Goal: Transaction & Acquisition: Purchase product/service

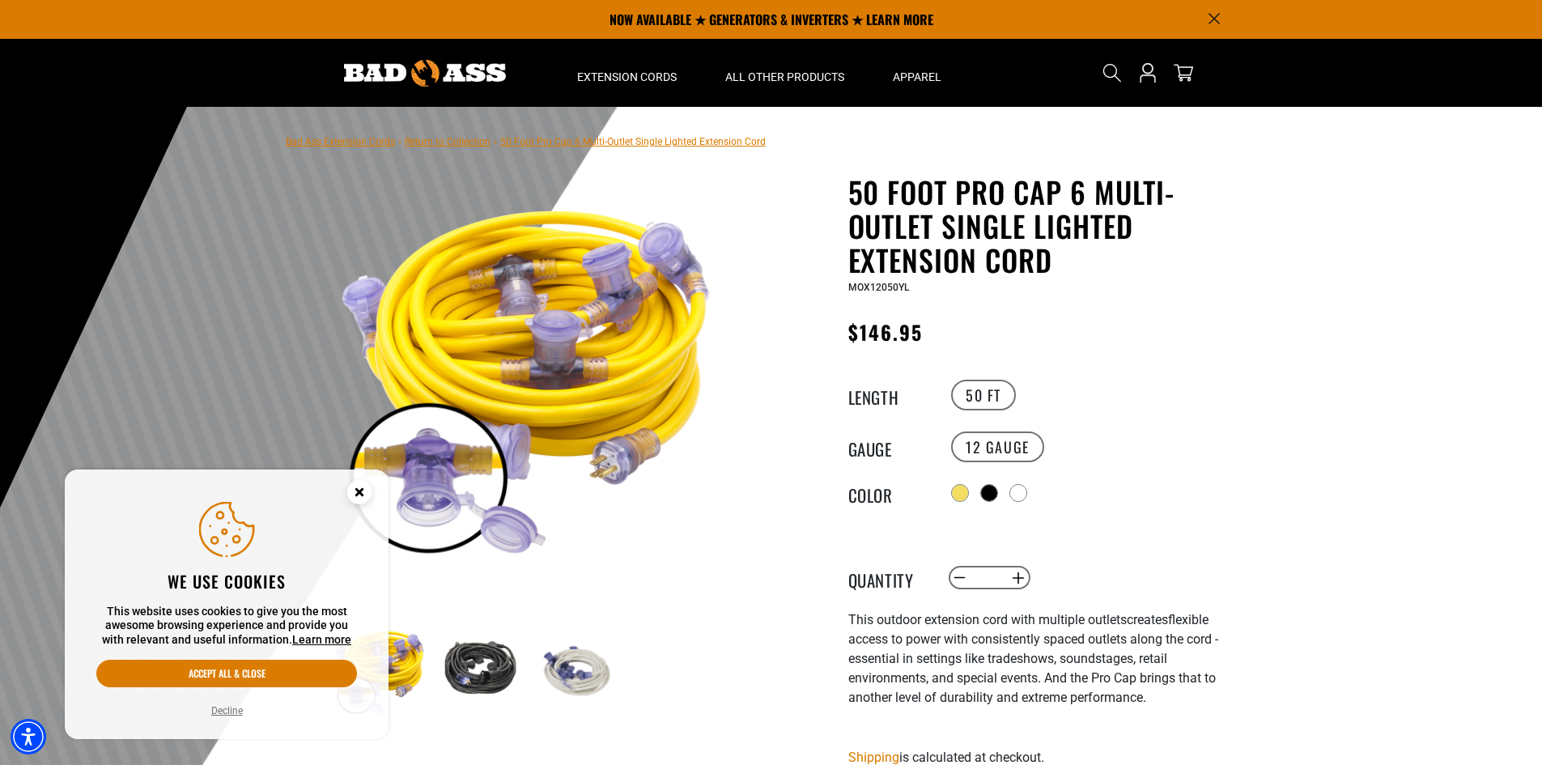
click at [359, 498] on circle "Close this option" at bounding box center [359, 492] width 24 height 24
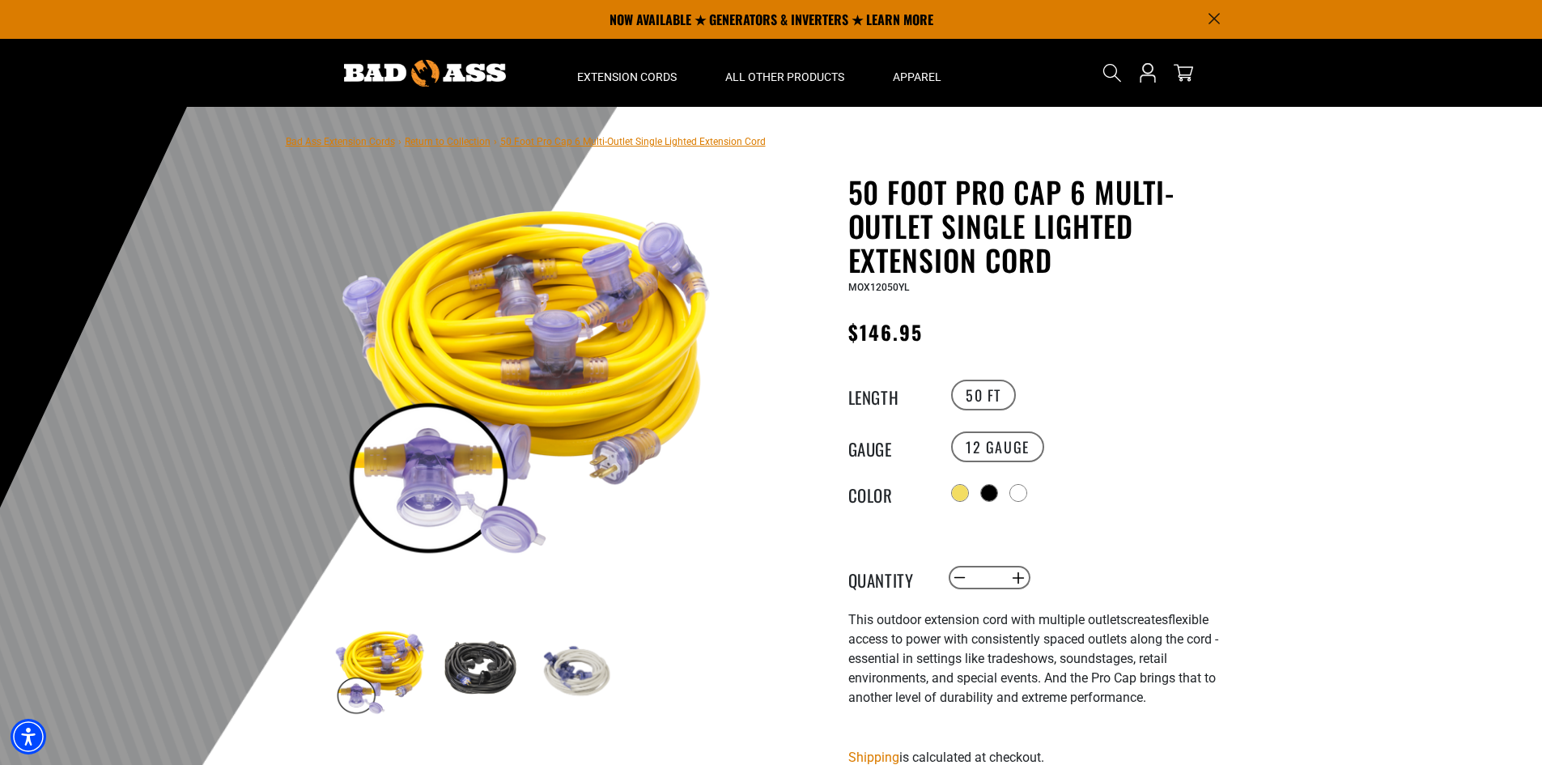
click at [468, 670] on img at bounding box center [478, 670] width 94 height 94
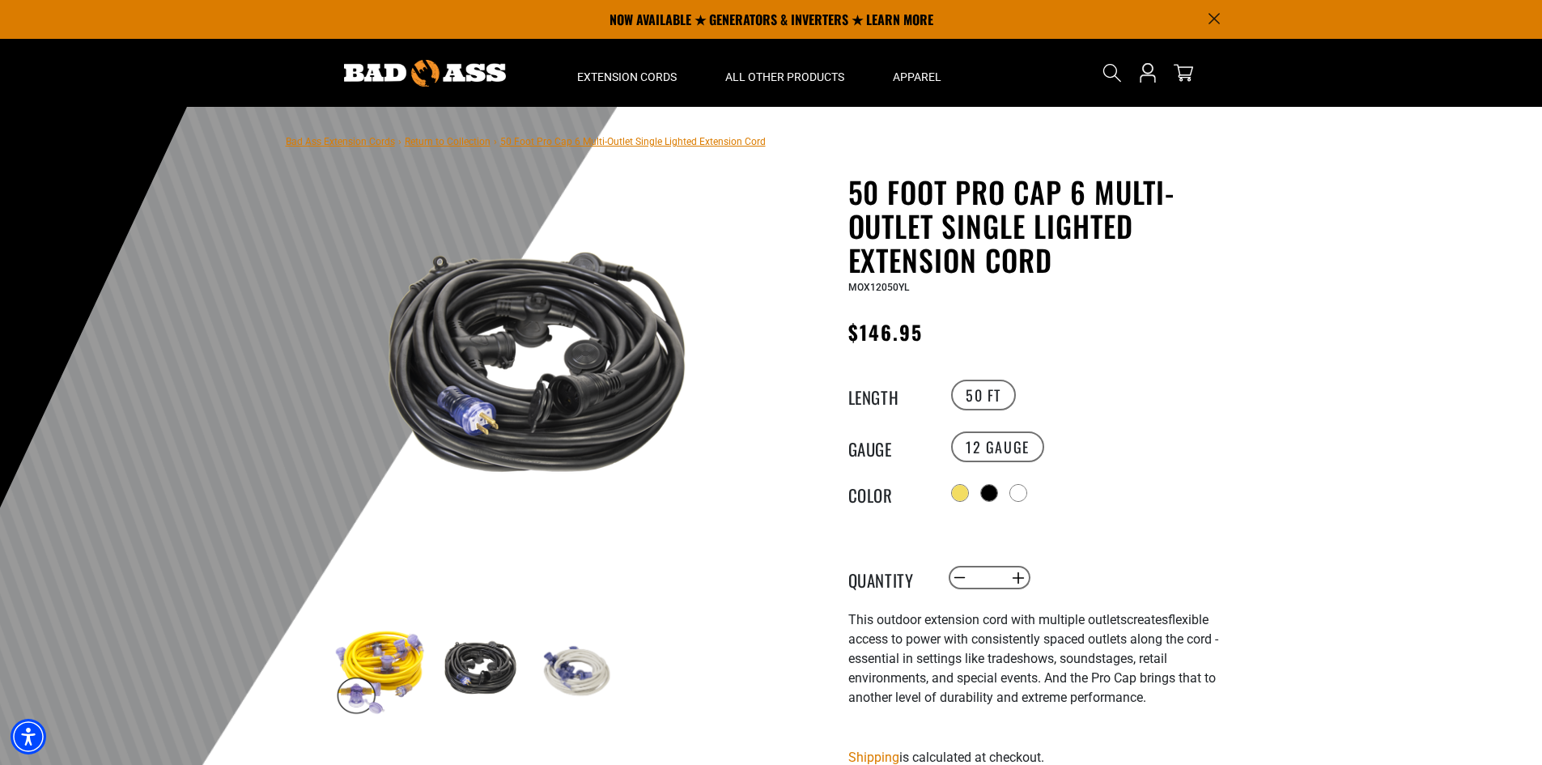
click at [583, 401] on img at bounding box center [529, 373] width 390 height 390
drag, startPoint x: 937, startPoint y: 343, endPoint x: 839, endPoint y: 342, distance: 98.8
click at [839, 342] on div "50 Foot Pro Cap 6 Multi-Outlet Single Lighted Extension Cord 50 Foot Pro Cap 6 …" at bounding box center [1014, 635] width 461 height 920
